Goal: Task Accomplishment & Management: Use online tool/utility

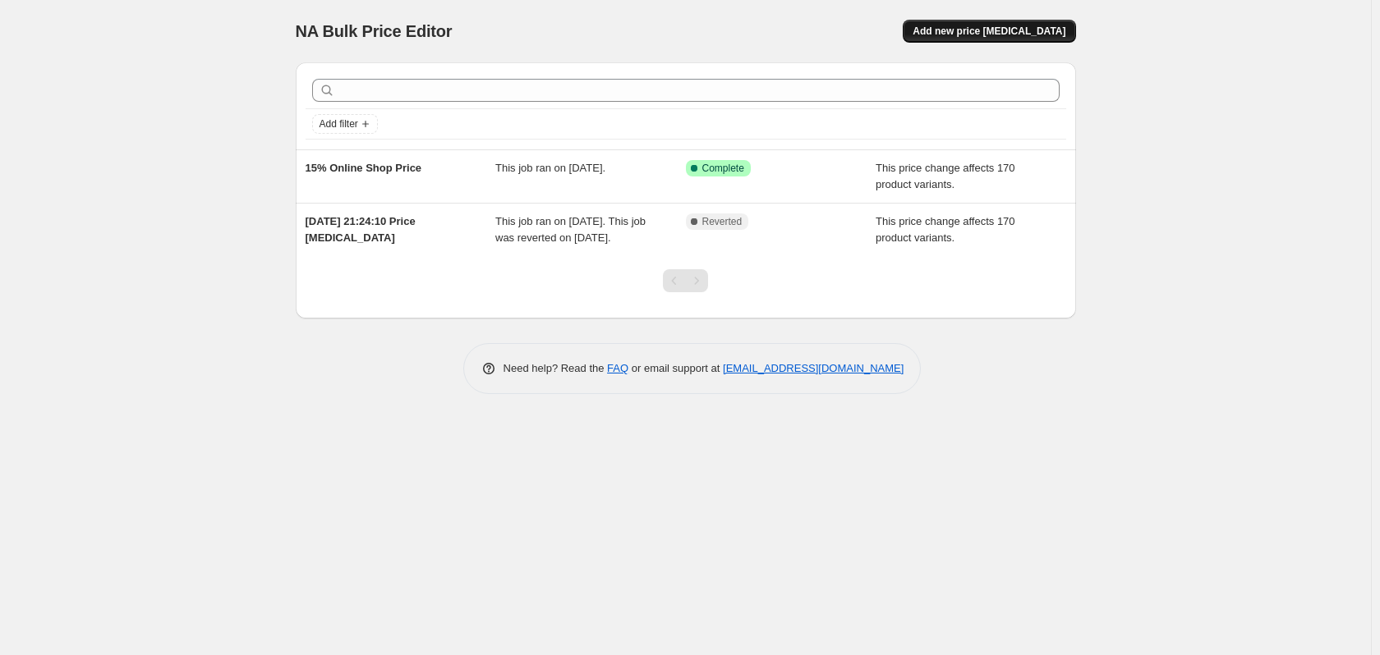
click at [1013, 24] on button "Add new price [MEDICAL_DATA]" at bounding box center [989, 31] width 172 height 23
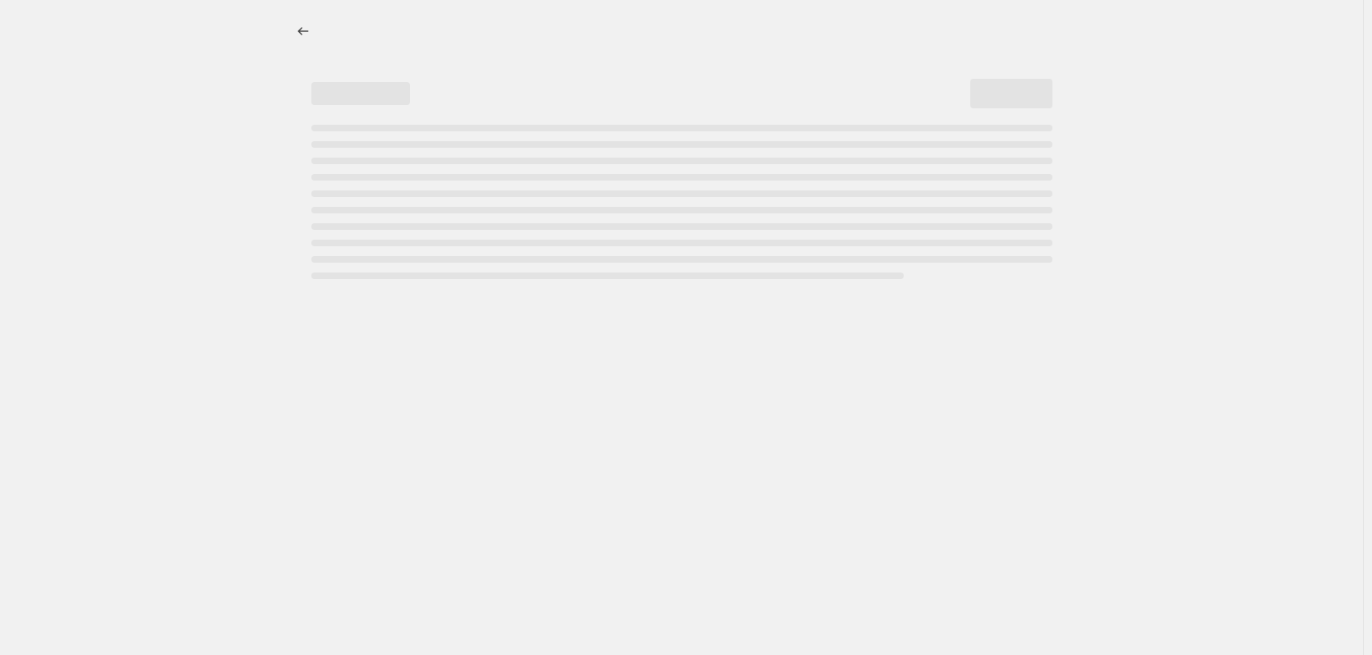
select select "percentage"
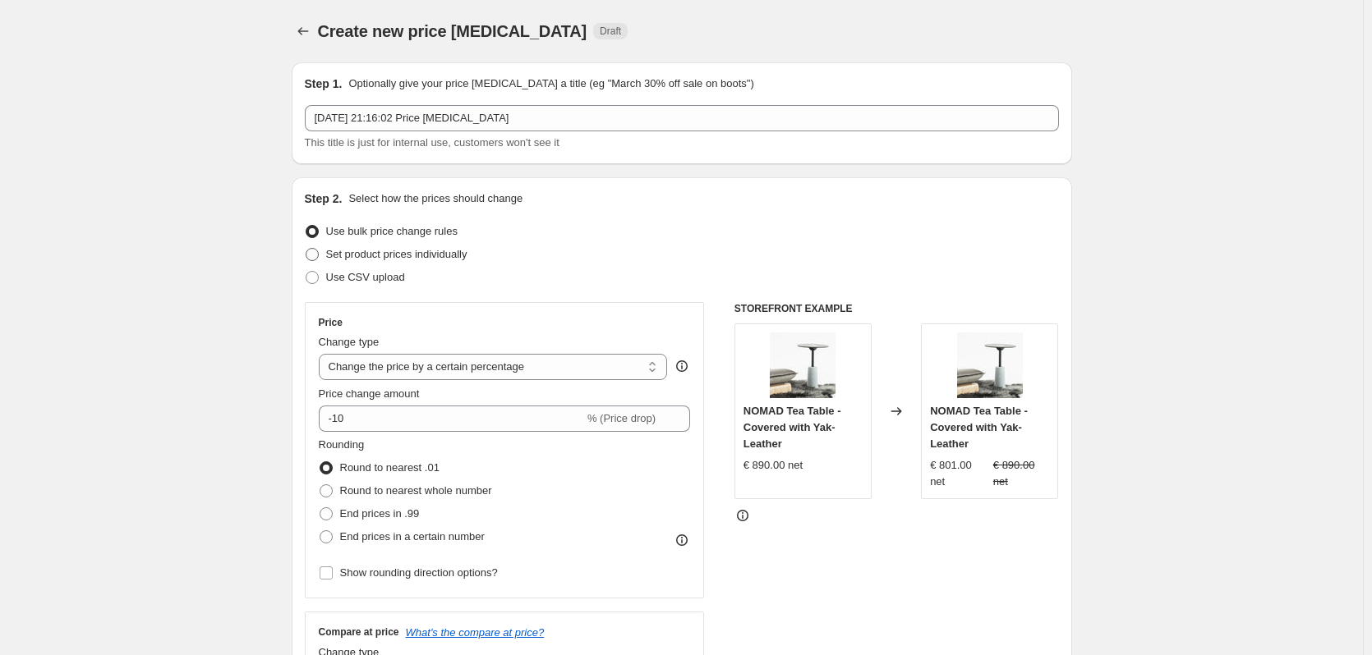
click at [408, 255] on span "Set product prices individually" at bounding box center [396, 254] width 141 height 12
click at [306, 249] on input "Set product prices individually" at bounding box center [306, 248] width 1 height 1
radio input "true"
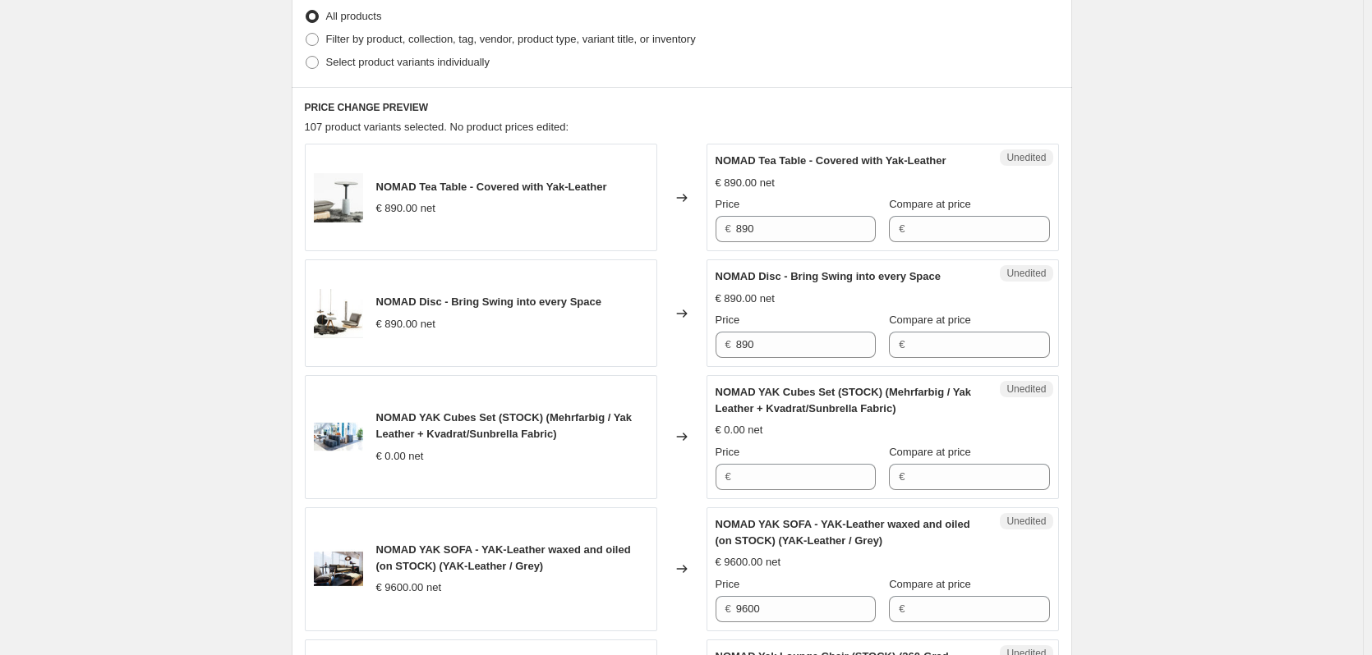
scroll to position [411, 0]
drag, startPoint x: 784, startPoint y: 297, endPoint x: 813, endPoint y: 297, distance: 28.7
click at [802, 297] on div "€ 890.00 net" at bounding box center [882, 297] width 334 height 16
click at [813, 297] on div "€ 890.00 net" at bounding box center [882, 297] width 334 height 16
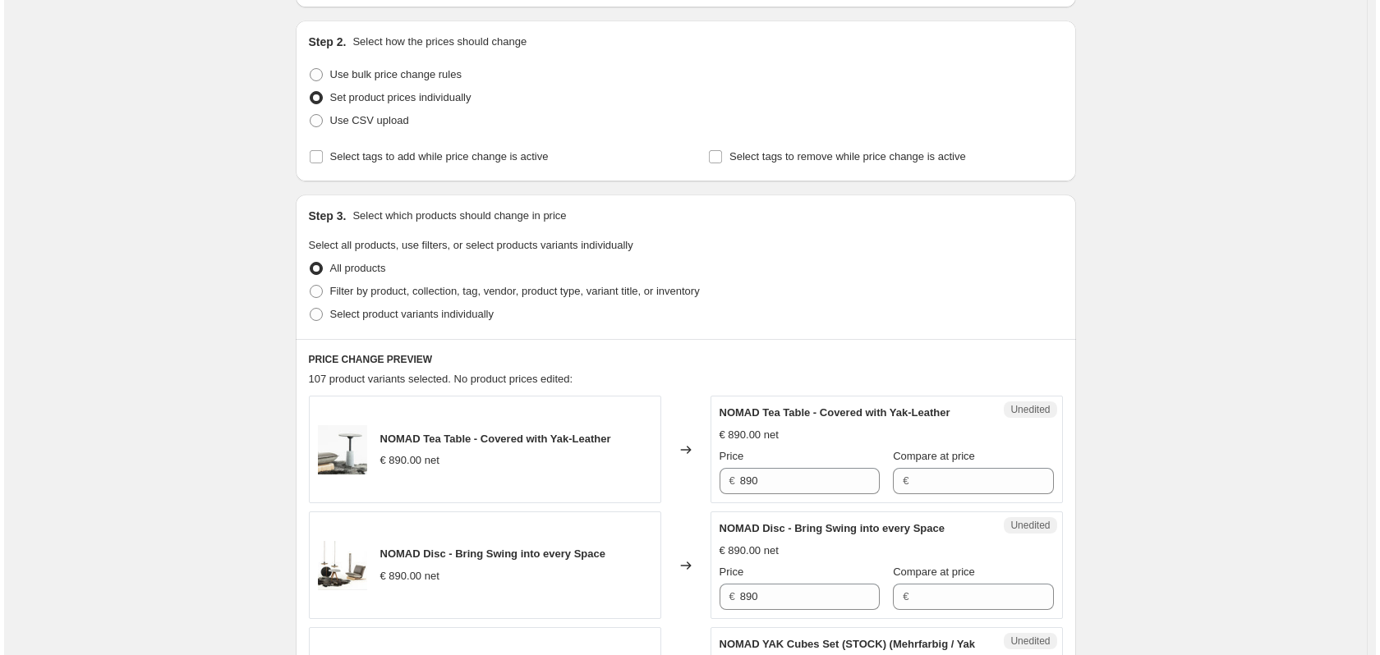
scroll to position [0, 0]
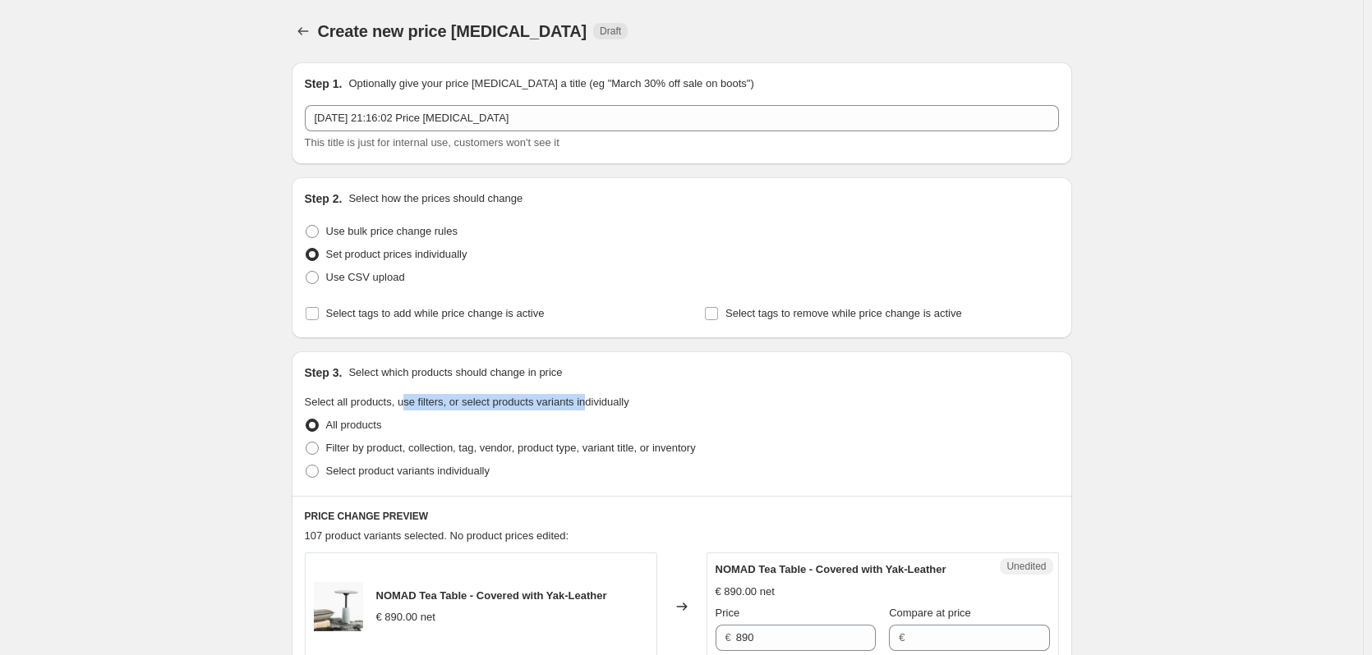
drag, startPoint x: 404, startPoint y: 407, endPoint x: 585, endPoint y: 396, distance: 181.0
click at [585, 396] on span "Select all products, use filters, or select products variants individually" at bounding box center [467, 402] width 324 height 12
click at [589, 401] on span "Select all products, use filters, or select products variants individually" at bounding box center [467, 402] width 324 height 12
drag, startPoint x: 683, startPoint y: 401, endPoint x: 470, endPoint y: 404, distance: 213.6
click at [470, 404] on fieldset "Select all products, use filters, or select products variants individually All …" at bounding box center [682, 438] width 754 height 89
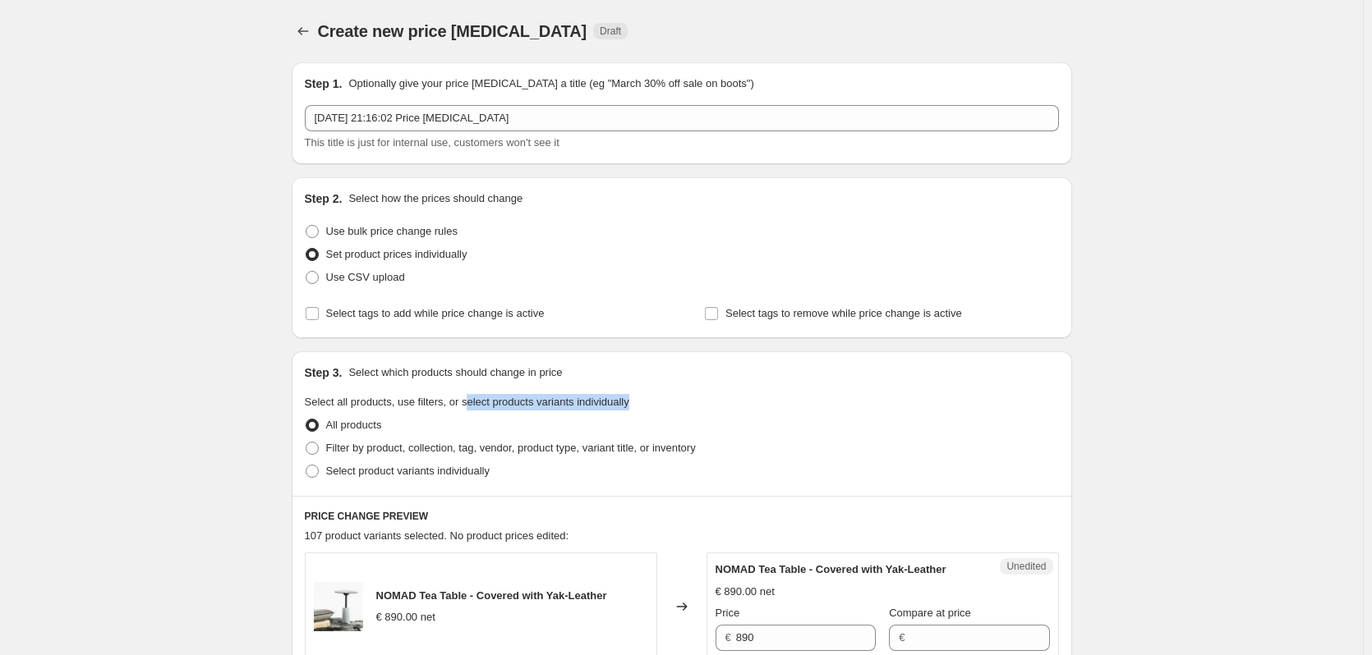
click at [470, 404] on span "Select all products, use filters, or select products variants individually" at bounding box center [467, 402] width 324 height 12
drag, startPoint x: 430, startPoint y: 404, endPoint x: 677, endPoint y: 393, distance: 246.7
click at [677, 393] on div "Step 3. Select which products should change in price Select all products, use f…" at bounding box center [682, 424] width 780 height 145
click at [307, 30] on icon "Price change jobs" at bounding box center [303, 31] width 16 height 16
